Goal: Task Accomplishment & Management: Manage account settings

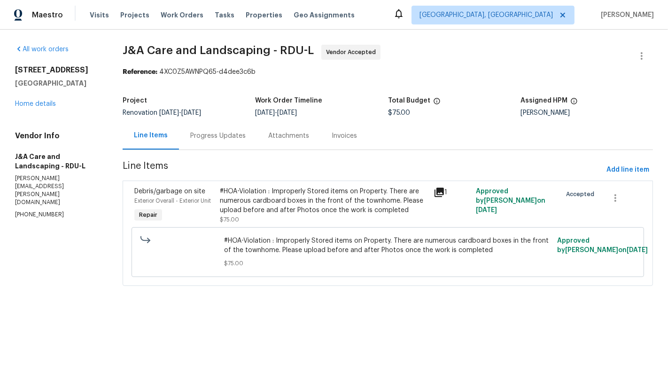
click at [317, 202] on div "#HOA-Violation : Improperly Stored items on Property. There are numerous cardbo…" at bounding box center [324, 201] width 208 height 28
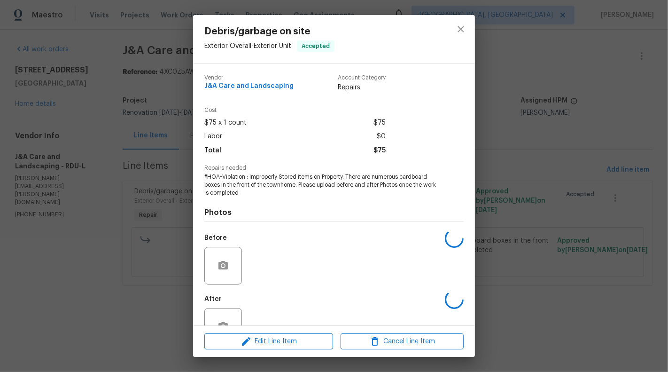
scroll to position [30, 0]
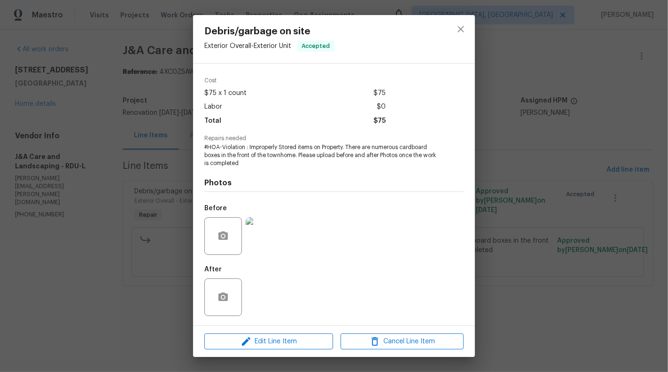
click at [263, 240] on img at bounding box center [265, 236] width 38 height 38
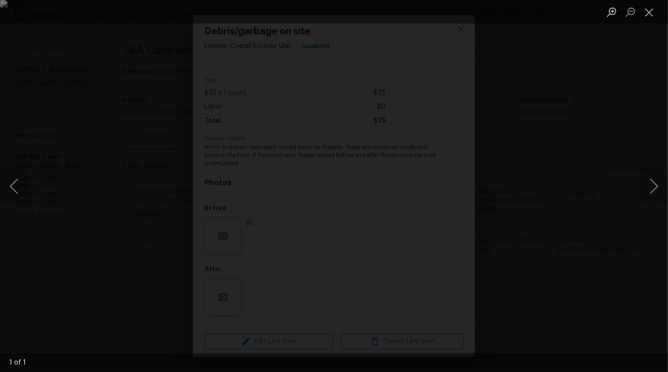
click at [480, 335] on div "Lightbox" at bounding box center [334, 186] width 668 height 372
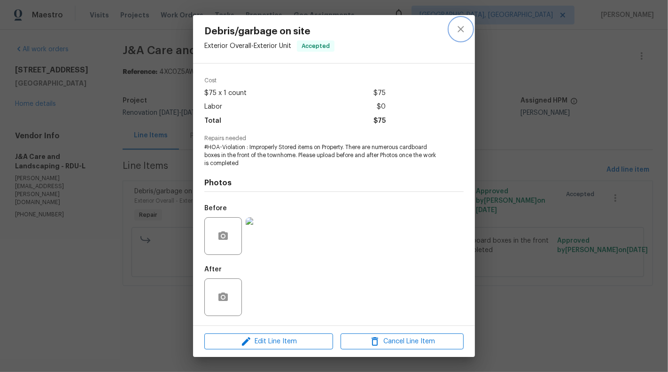
click at [462, 33] on icon "close" at bounding box center [460, 28] width 11 height 11
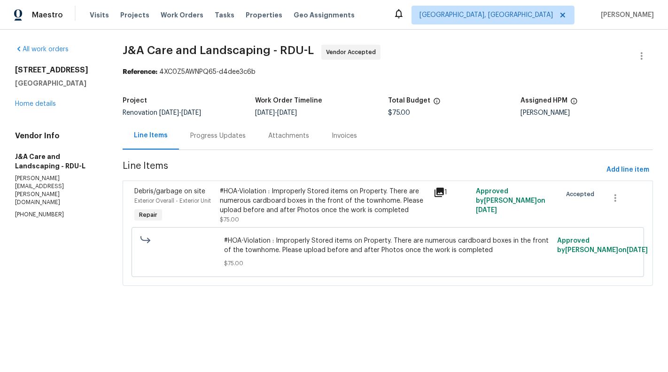
click at [229, 144] on div "Progress Updates" at bounding box center [218, 136] width 78 height 28
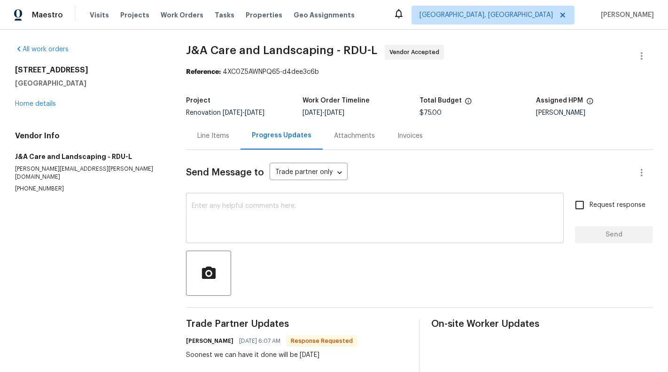
click at [250, 226] on textarea at bounding box center [375, 218] width 366 height 33
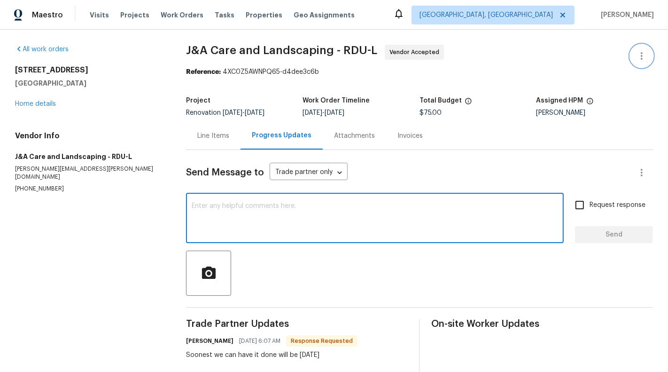
click at [636, 59] on icon "button" at bounding box center [641, 55] width 11 height 11
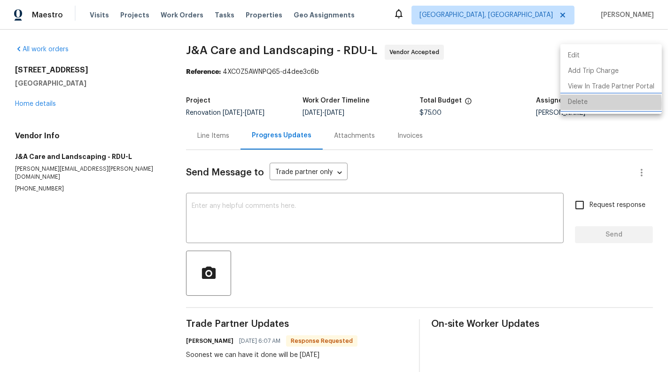
click at [605, 103] on li "Delete" at bounding box center [610, 102] width 101 height 16
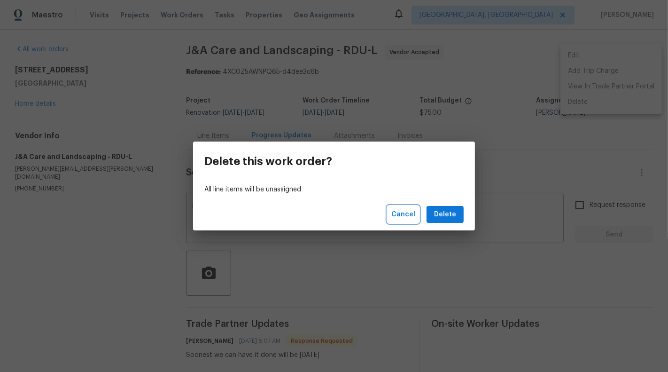
click at [400, 214] on span "Cancel" at bounding box center [403, 215] width 24 height 12
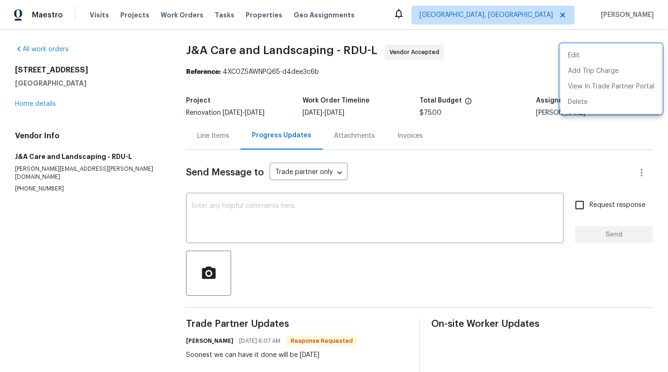
click at [478, 233] on div at bounding box center [334, 186] width 668 height 372
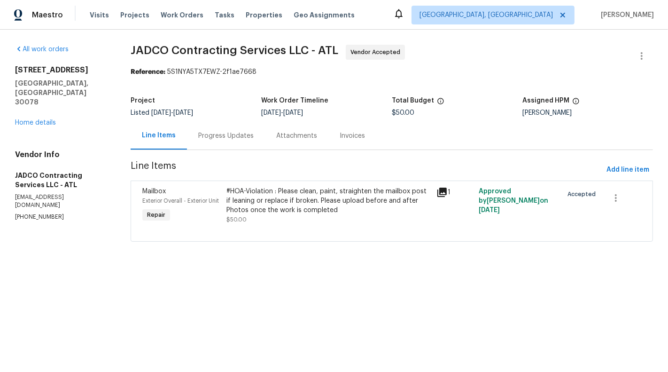
click at [233, 141] on div "Progress Updates" at bounding box center [226, 136] width 78 height 28
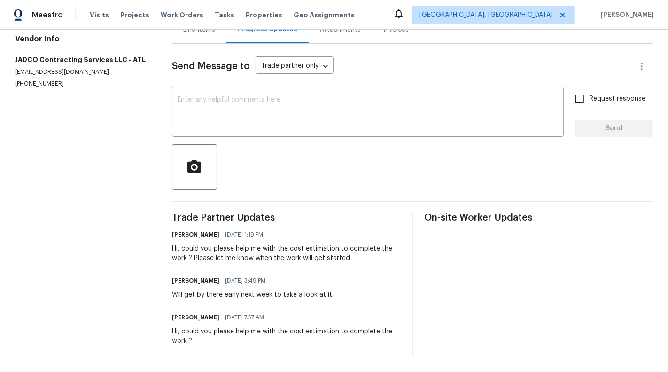
scroll to position [98, 0]
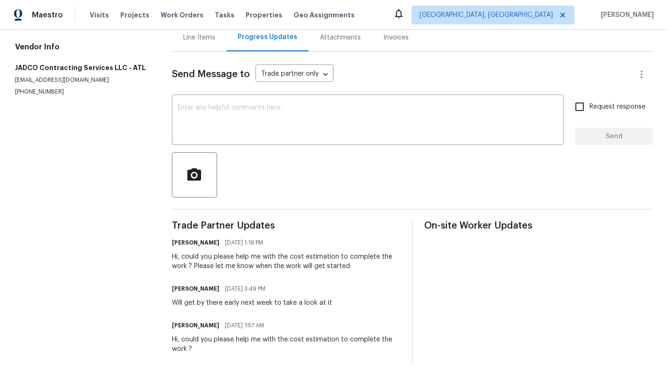
click at [211, 35] on div "Line Items" at bounding box center [199, 37] width 32 height 9
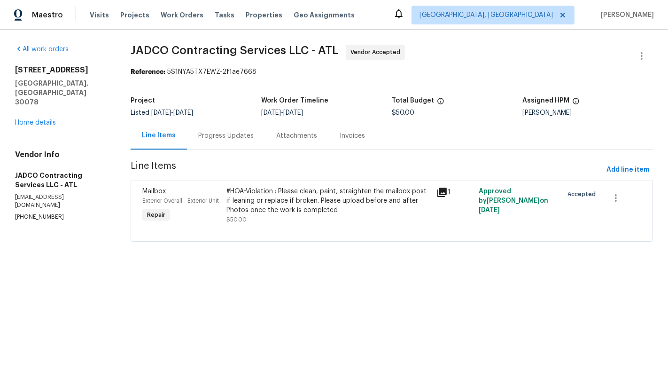
click at [256, 124] on div "Progress Updates" at bounding box center [226, 136] width 78 height 28
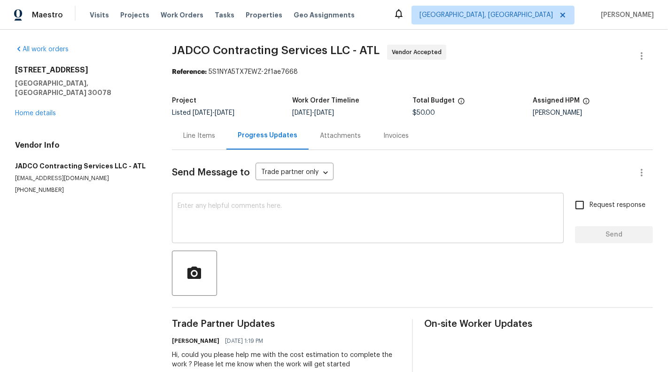
click at [268, 224] on textarea at bounding box center [368, 218] width 381 height 33
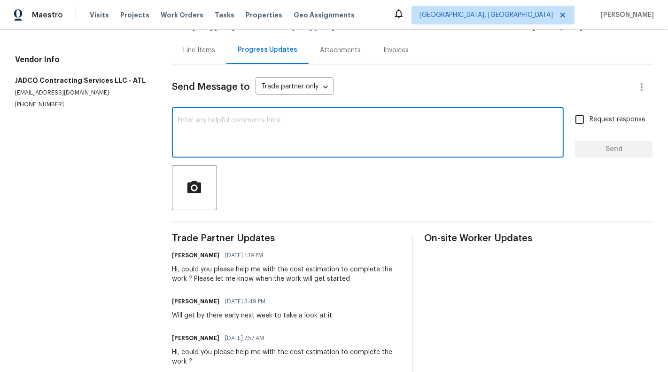
scroll to position [90, 0]
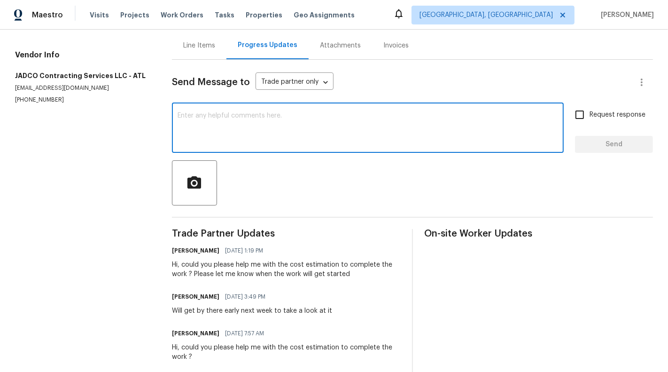
click at [275, 138] on textarea at bounding box center [368, 128] width 381 height 33
type textarea "Hi, Could you please let me know when the work will get started ?"
click at [616, 118] on span "Request response" at bounding box center [618, 115] width 56 height 10
click at [590, 118] on input "Request response" at bounding box center [580, 115] width 20 height 20
checkbox input "true"
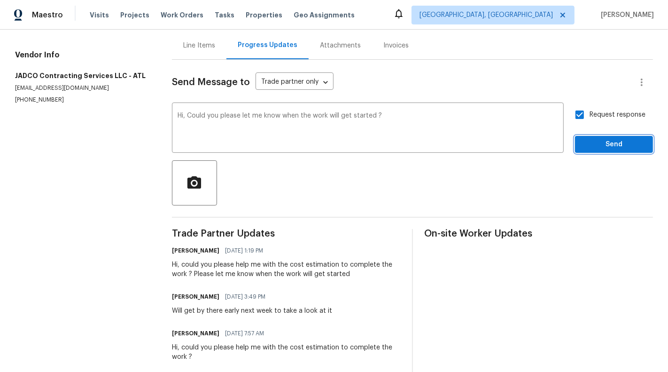
click at [628, 152] on button "Send" at bounding box center [614, 144] width 78 height 17
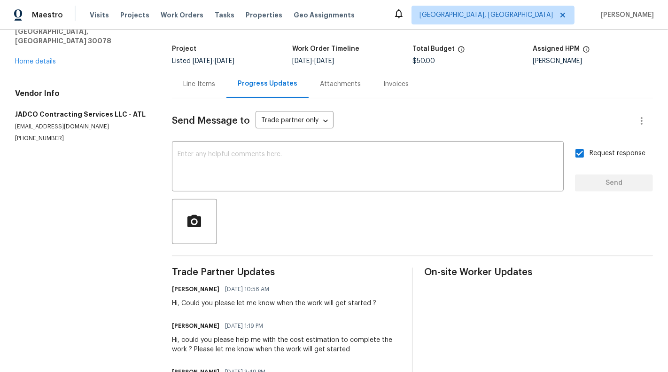
scroll to position [0, 0]
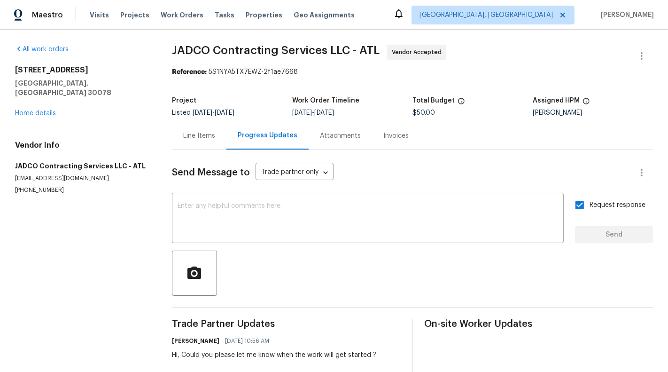
click at [194, 139] on div "Line Items" at bounding box center [199, 135] width 32 height 9
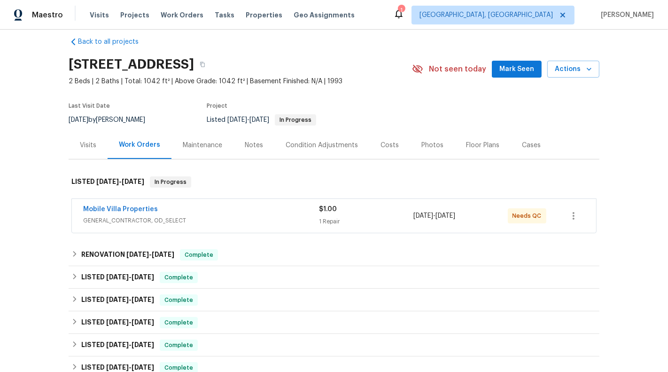
click at [342, 211] on div "$1.00" at bounding box center [366, 208] width 94 height 9
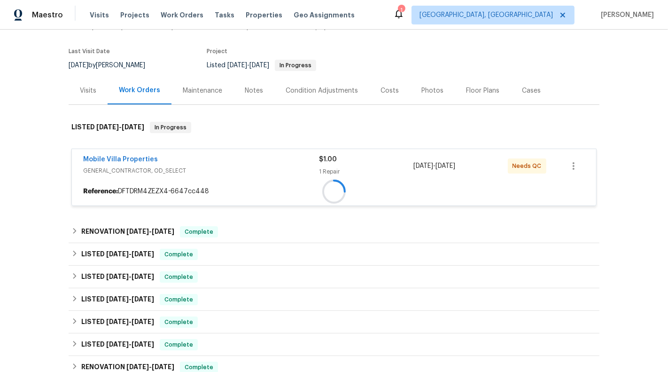
scroll to position [118, 0]
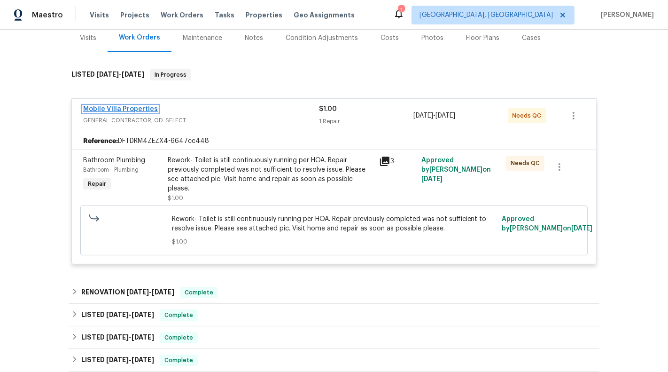
click at [132, 109] on link "Mobile Villa Properties" at bounding box center [120, 109] width 75 height 7
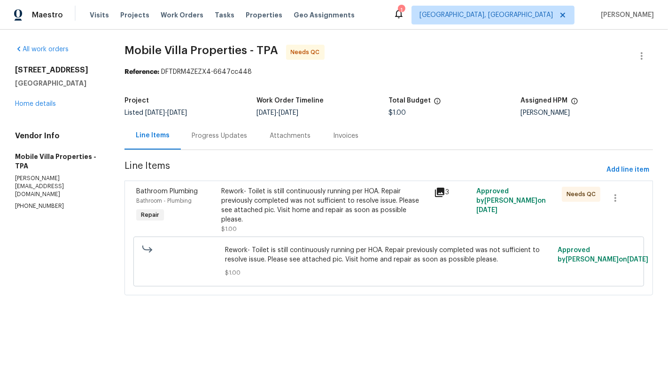
click at [212, 139] on div "Progress Updates" at bounding box center [219, 135] width 55 height 9
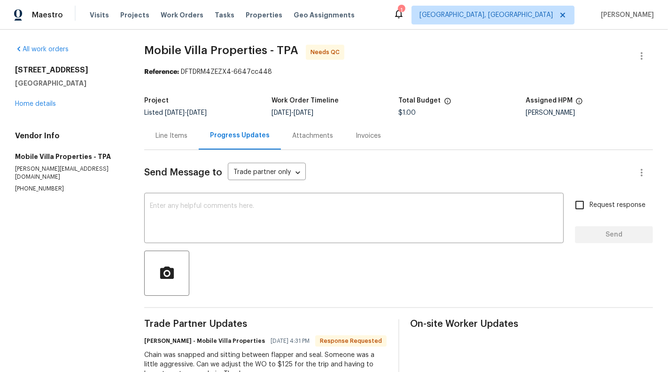
scroll to position [33, 0]
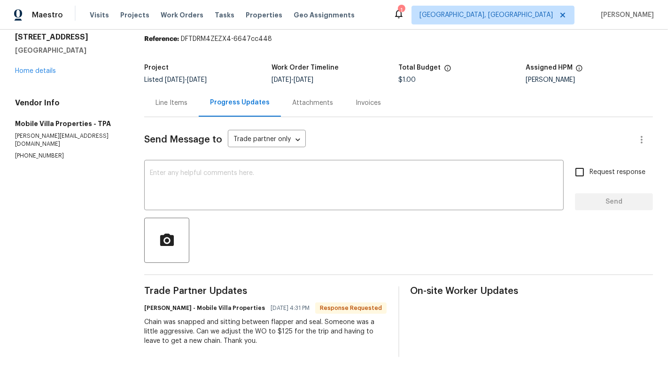
click at [183, 101] on div "Line Items" at bounding box center [171, 102] width 32 height 9
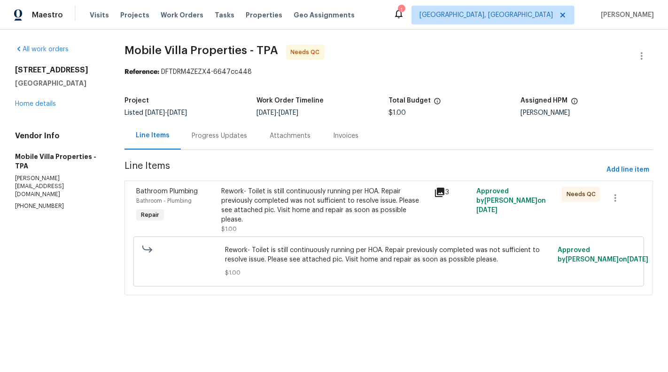
click at [319, 212] on div "Rework- Toilet is still continuously running per HOA. Repair previously complet…" at bounding box center [324, 206] width 207 height 38
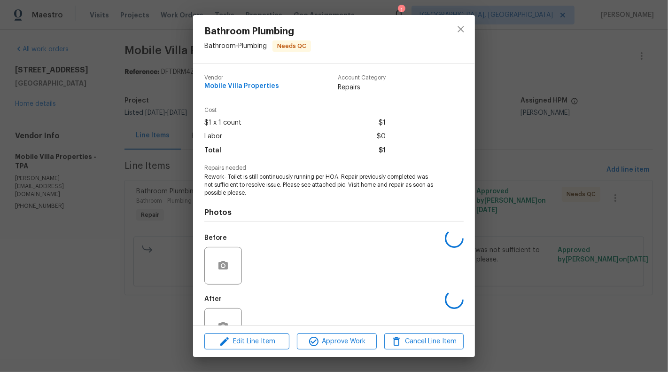
scroll to position [30, 0]
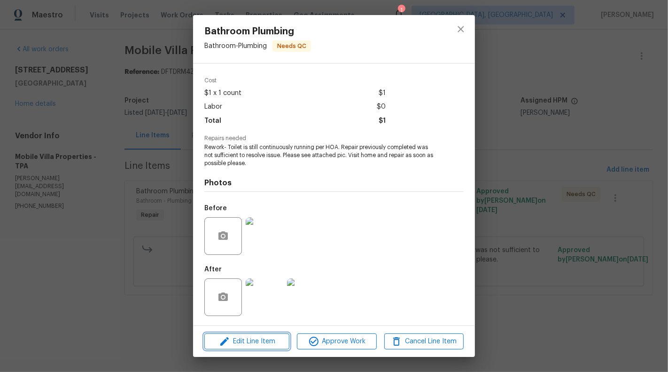
click at [239, 348] on button "Edit Line Item" at bounding box center [246, 341] width 85 height 16
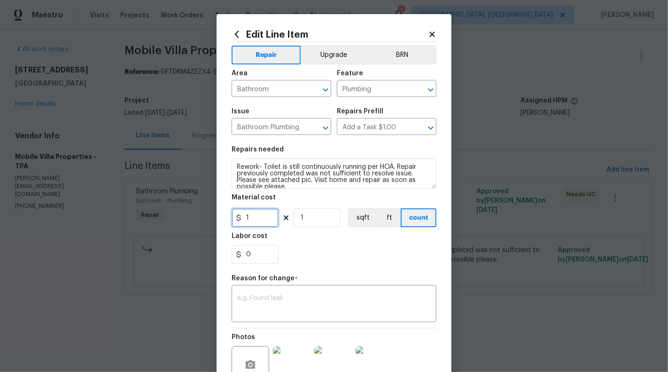
click at [256, 225] on input "1" at bounding box center [255, 217] width 47 height 19
type input "125"
click at [264, 283] on div "Reason for change *" at bounding box center [334, 281] width 205 height 12
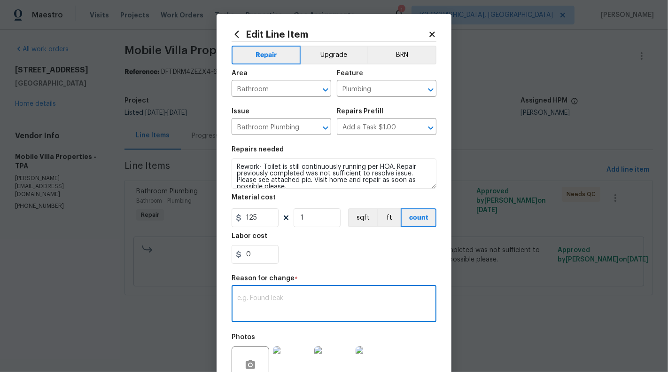
click at [260, 305] on textarea at bounding box center [334, 305] width 194 height 20
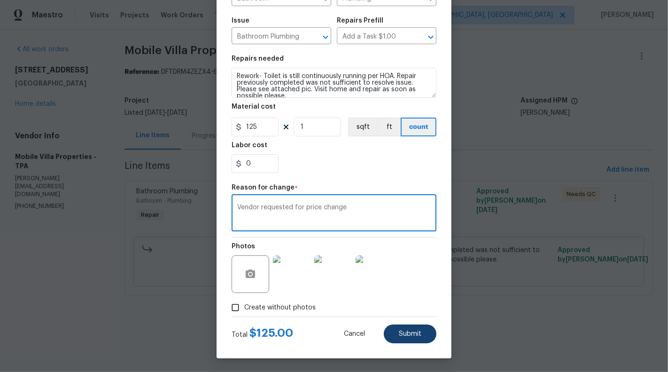
type textarea "Vendor requested for price change"
click at [428, 326] on button "Submit" at bounding box center [410, 333] width 53 height 19
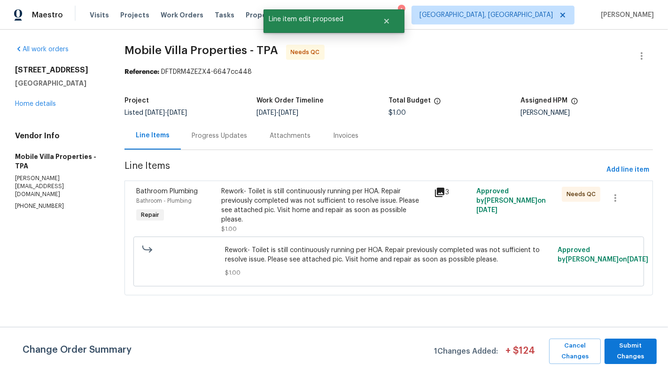
scroll to position [0, 0]
click at [631, 352] on span "Submit Changes" at bounding box center [630, 351] width 43 height 22
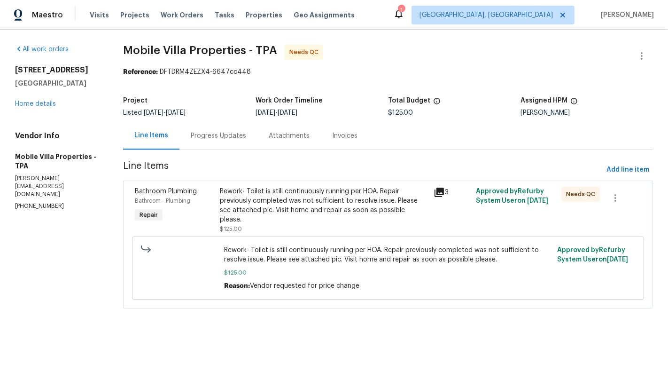
click at [209, 123] on div "Progress Updates" at bounding box center [218, 136] width 78 height 28
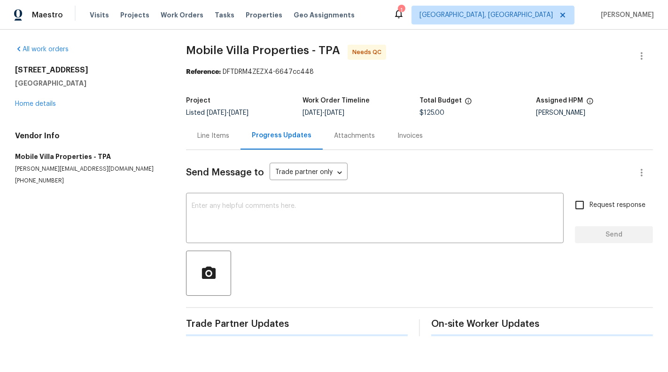
click at [209, 145] on div "Line Items" at bounding box center [213, 136] width 54 height 28
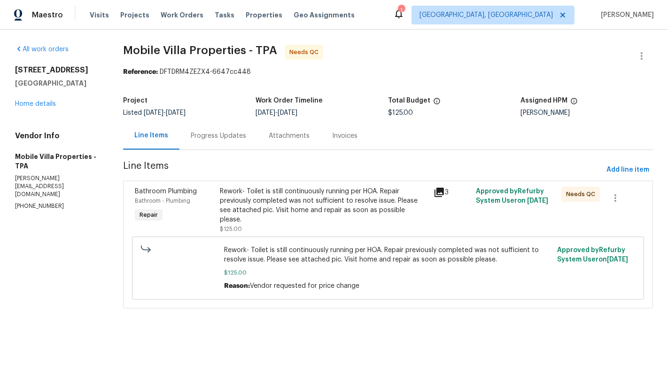
click at [196, 118] on div "Project Listed 8/20/2025 - 8/22/2025 Work Order Timeline 8/20/2025 - 8/22/2025 …" at bounding box center [388, 107] width 530 height 30
click at [196, 141] on div "Progress Updates" at bounding box center [218, 136] width 78 height 28
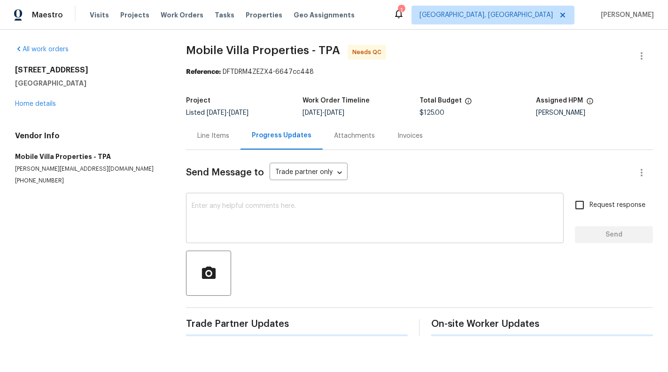
click at [237, 212] on textarea at bounding box center [375, 218] width 366 height 33
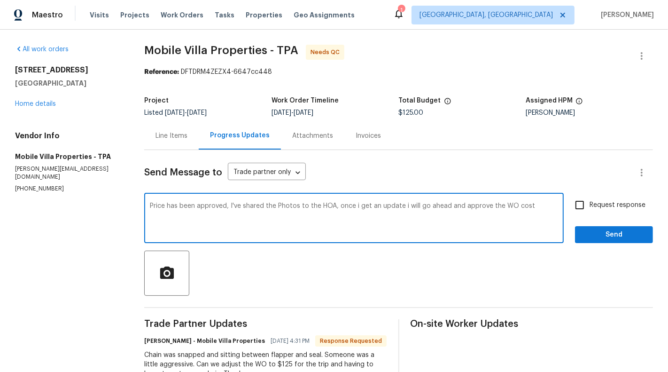
type textarea "Price has been approved, I've shared the Photos to the HOA, once i get an updat…"
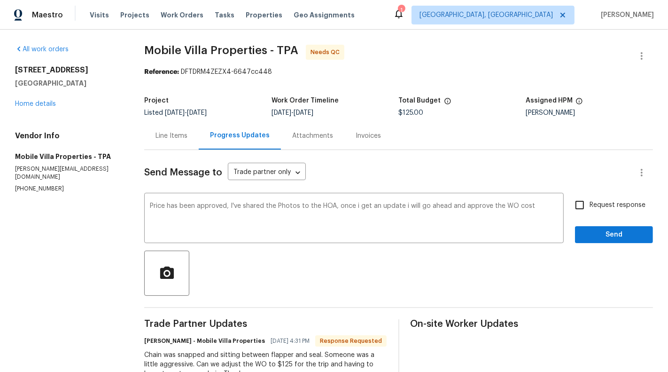
click at [636, 204] on span "Request response" at bounding box center [618, 205] width 56 height 10
click at [590, 204] on input "Request response" at bounding box center [580, 205] width 20 height 20
checkbox input "true"
click at [631, 235] on span "Send" at bounding box center [614, 235] width 63 height 12
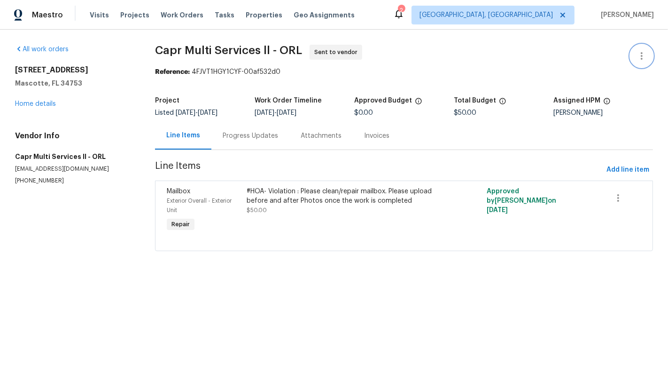
click at [642, 55] on icon "button" at bounding box center [642, 56] width 2 height 8
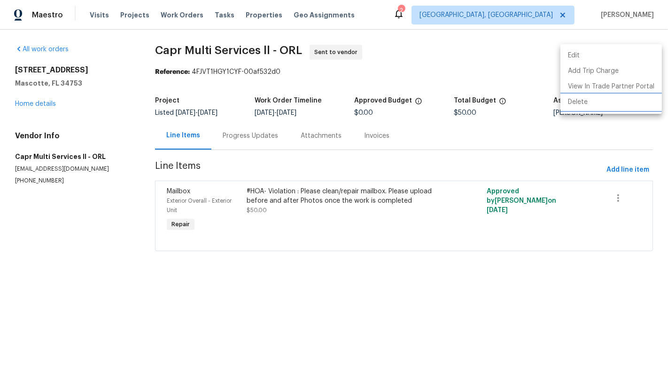
click at [583, 103] on li "Delete" at bounding box center [610, 102] width 101 height 16
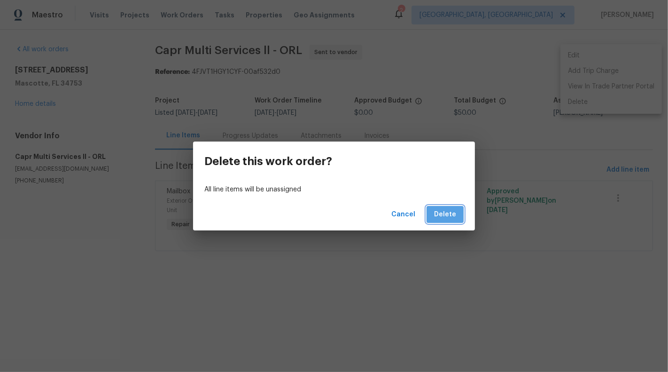
click at [453, 213] on span "Delete" at bounding box center [445, 215] width 22 height 12
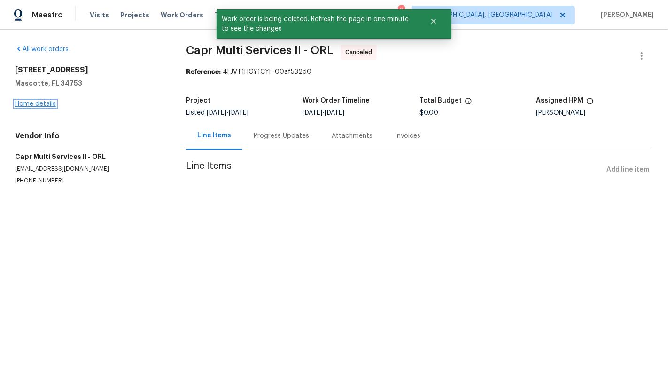
click at [31, 105] on link "Home details" at bounding box center [35, 104] width 41 height 7
